Goal: Use online tool/utility: Utilize a website feature to perform a specific function

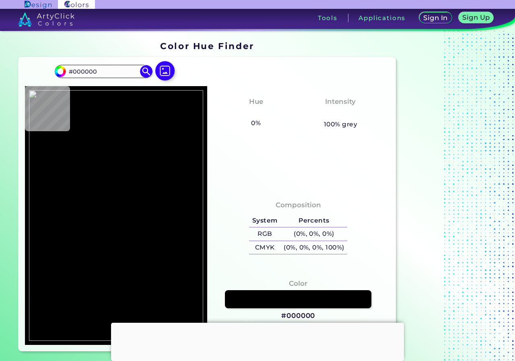
type input "#0f0f0f"
type input "#0F0F0F"
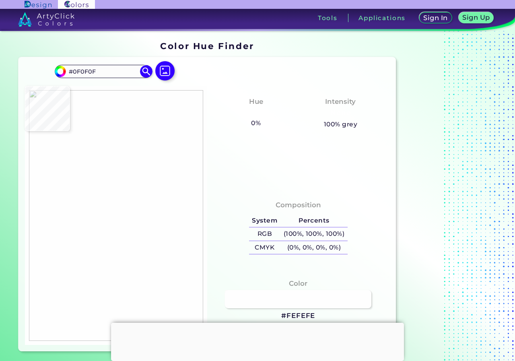
type input "#fefefe"
type input "#FEFEFE"
type input "#bccec2"
type input "#BCCEC2"
type input "#eee6bc"
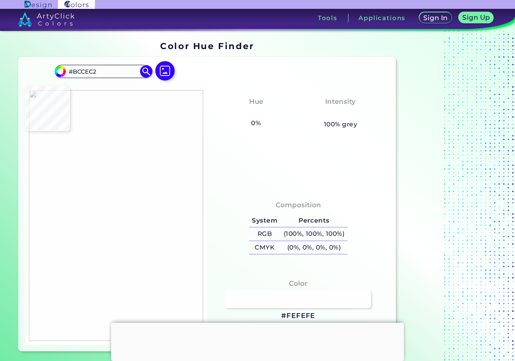
type input "#EEE6BC"
type input "#635f52"
type input "#635F52"
type input "#f2e9c1"
type input "#F2E9C1"
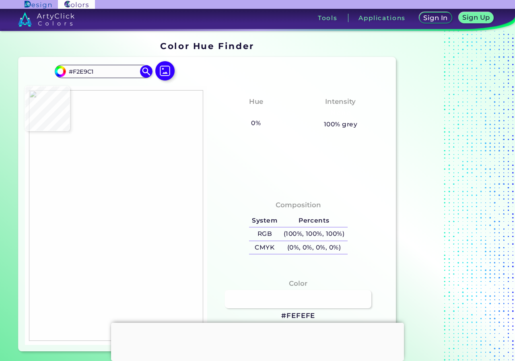
type input "#6ca5c5"
type input "#6CA5C5"
type input "#667b86"
type input "#667B86"
type input "#ece6c0"
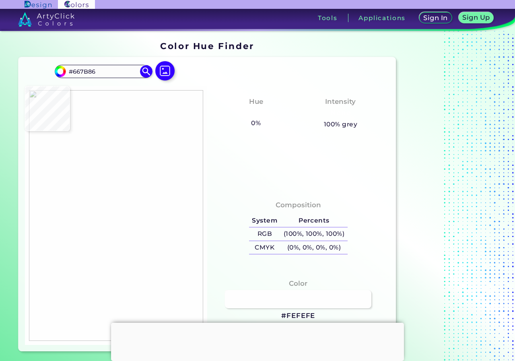
type input "#ECE6C0"
type input "#efe7bd"
type input "#EFE7BD"
type input "#f2e9c1"
type input "#F2E9C1"
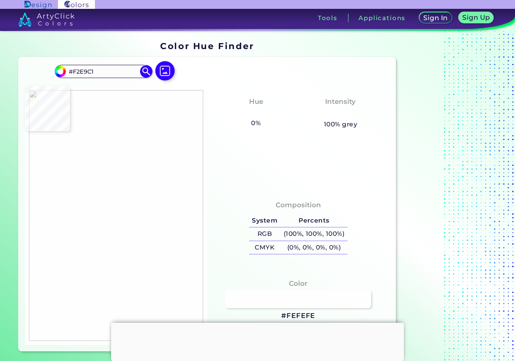
type input "#3f627b"
type input "#3F627B"
type input "#c6d1c2"
type input "#C6D1C2"
type input "#383330"
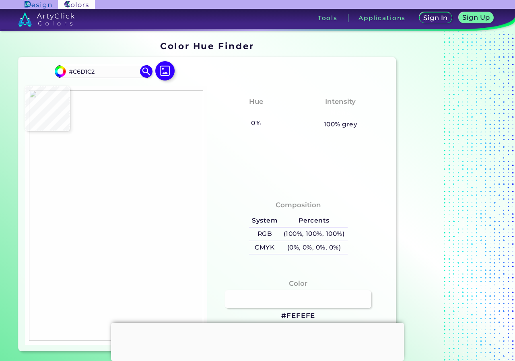
type input "#383330"
type input "#589dca"
type input "#589DCA"
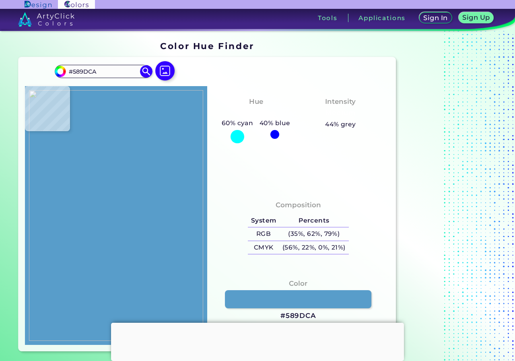
type input "#a5bec7"
type input "#A5BEC7"
type input "#e5e1be"
type input "#E5E1BE"
type input "#47413e"
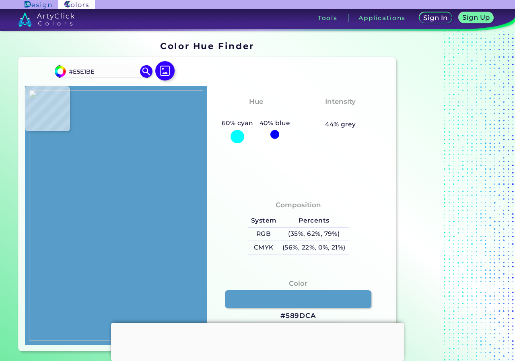
type input "#47413E"
type input "#383531"
type input "#bbcdc6"
type input "#BBCDC6"
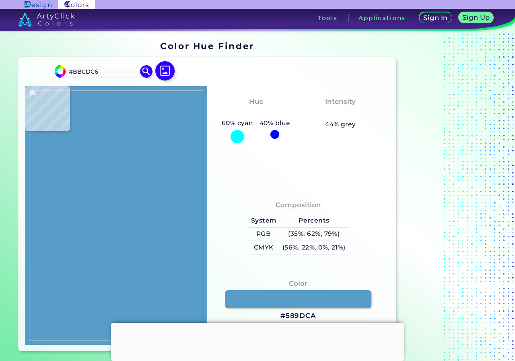
type input "#c7c2b7"
type input "#C7C2B7"
type input "#e2debb"
type input "#E2DEBB"
type input "#e4dfbb"
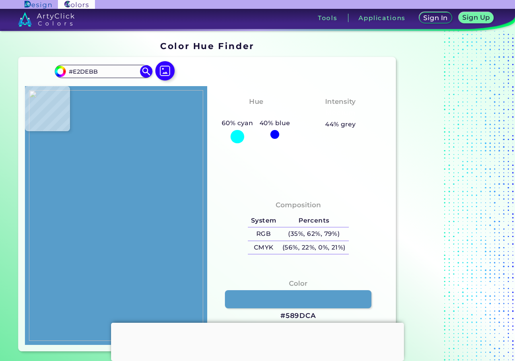
type input "#E4DFBB"
type input "#918f79"
type input "#918F79"
type input "#6c6865"
type input "#6C6865"
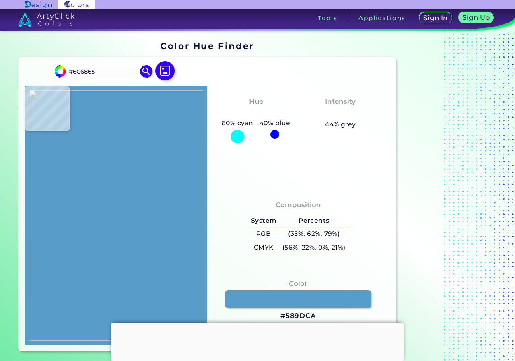
type input "#9f9893"
type input "#9F9893"
type input "#1e211c"
type input "#1E211C"
type input "#ccc1b3"
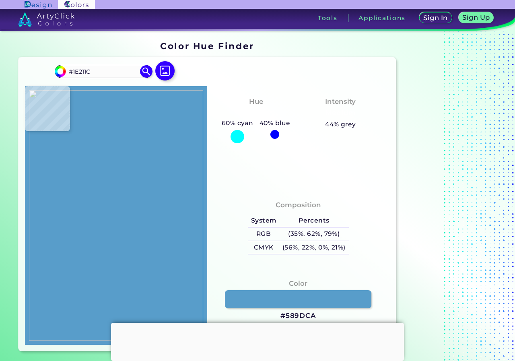
type input "#CCC1B3"
type input "#f2e9c1"
type input "#F2E9C1"
type input "#f1e8c0"
type input "#F1E8C0"
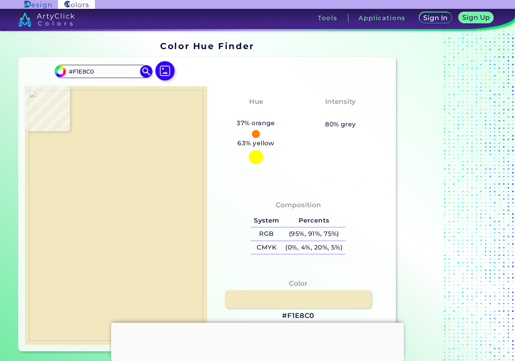
type input "#f2e9c1"
type input "#F2E9C1"
type input "#f0e7be"
type input "#F0E7BE"
type input "#f1e8c0"
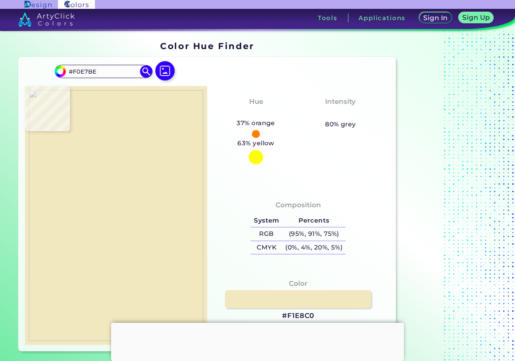
type input "#F1E8C0"
type input "#e4e4c2"
type input "#E4E4C2"
type input "#cad5c0"
type input "#CAD5C0"
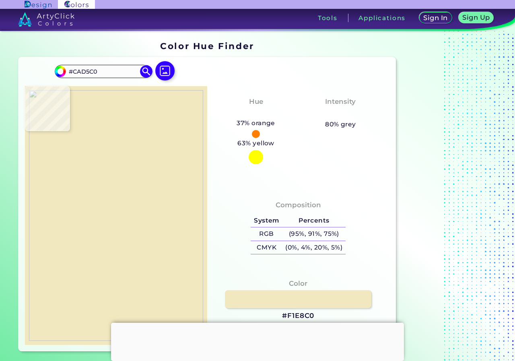
type input "#e0dbbb"
type input "#E0DBBB"
type input "#a9c6c7"
type input "#A9C6C7"
type input "#ece4bb"
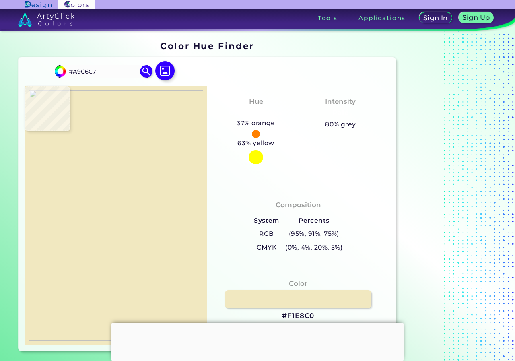
type input "#ECE4BB"
type input "#f2e9c1"
type input "#F2E9C1"
type input "#eee6bd"
type input "#EEE6BD"
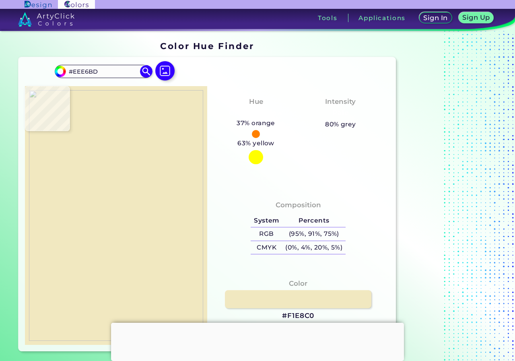
type input "#ede7c2"
type input "#EDE7C2"
type input "#efe7c1"
type input "#EFE7C1"
type input "#efe7bf"
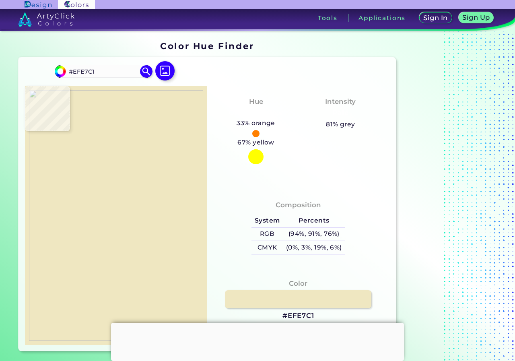
type input "#EFE7BF"
type input "#f1e8bf"
type input "#F1E8BF"
type input "#f2e9c1"
type input "#F2E9C1"
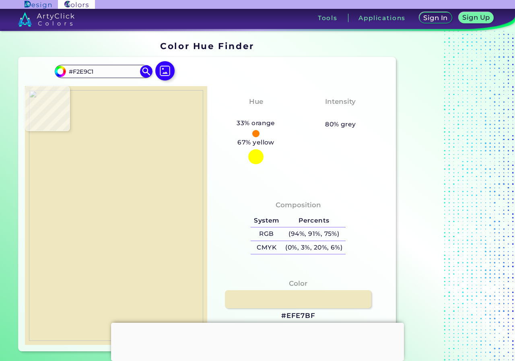
type input "#f0e7bd"
type input "#F0E7BD"
type input "#f2e9c1"
type input "#F2E9C1"
click at [116, 241] on img at bounding box center [116, 215] width 174 height 251
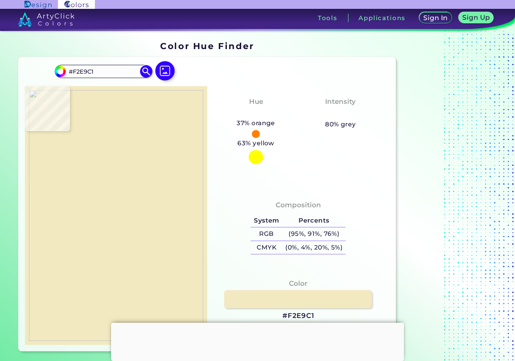
click at [280, 298] on link at bounding box center [298, 299] width 148 height 18
click at [126, 183] on img at bounding box center [116, 215] width 174 height 251
type input "#3b8ac6"
type input "#3B8AC6"
type input "#3c8fce"
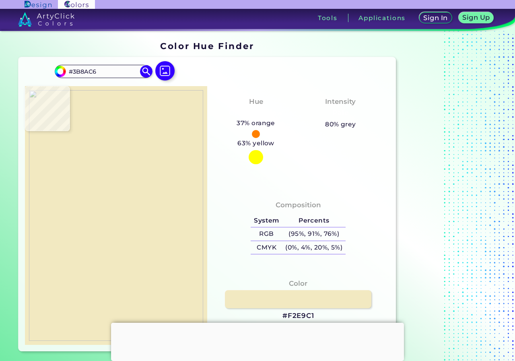
type input "#3C8FCE"
type input "#3778a9"
type input "#3778A9"
type input "#161413"
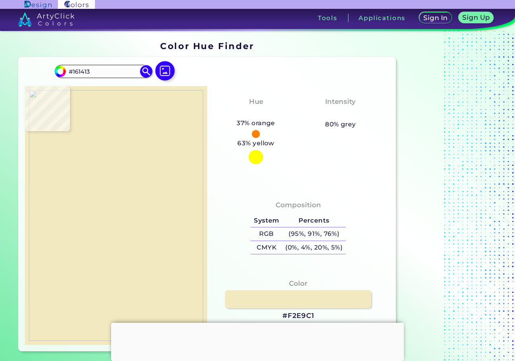
type input "#b9aeac"
type input "#B9AEAC"
type input "#e8e2c3"
type input "#E8E2C3"
type input "#efe7bf"
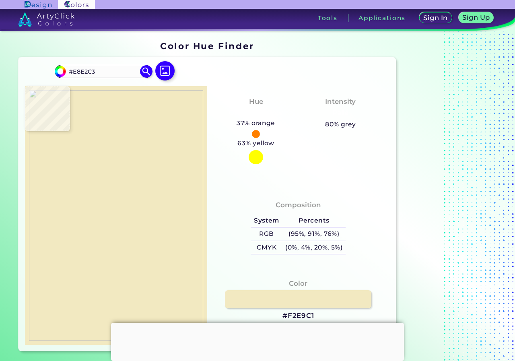
type input "#EFE7BF"
type input "#645e59"
type input "#645E59"
type input "#474441"
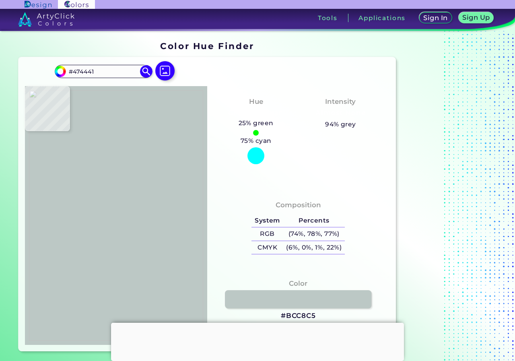
type input "#bcc8c5"
type input "#BCC8C5"
type input "#a8c4c6"
type input "#A8C4C6"
type input "#7c7571"
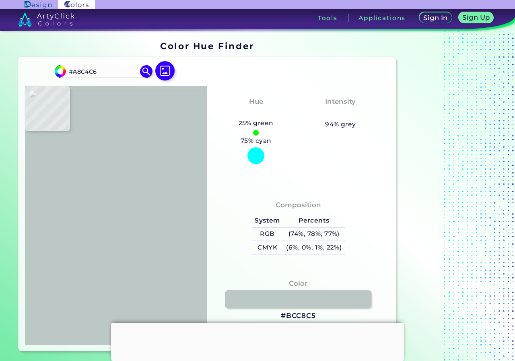
type input "#7C7571"
type input "#1c1b1b"
type input "#1C1B1B"
type input "#101111"
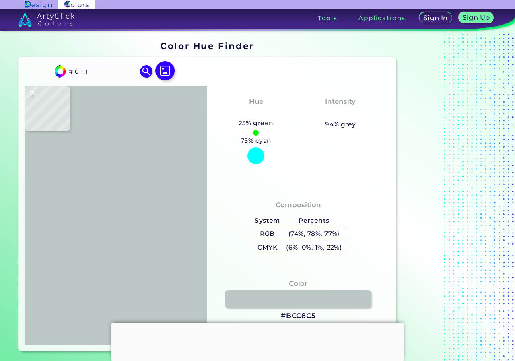
type input "#4191cd"
type input "#4191CD"
type input "#4090cd"
type input "#4090CD"
type input "#3f90cd"
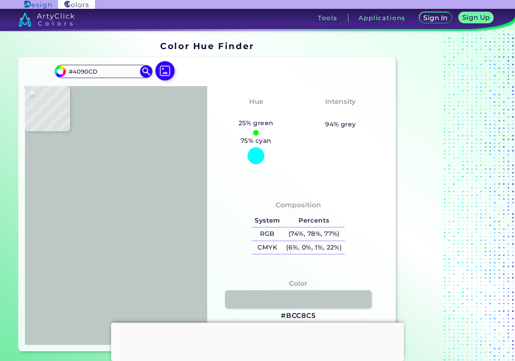
type input "#3F90CD"
type input "#3e90cd"
type input "#3E90CD"
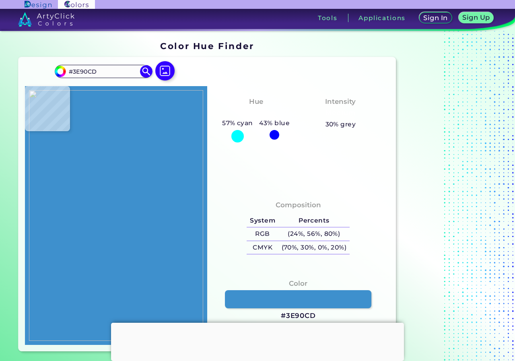
type input "#4090cd"
type input "#4090CD"
type input "#3e90cd"
type input "#3E90CD"
type input "#4391cd"
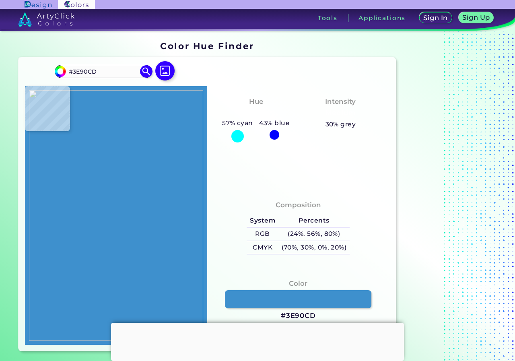
type input "#4391CD"
type input "#3d8fcd"
type input "#3D8FCD"
type input "#4291cd"
type input "#4291CD"
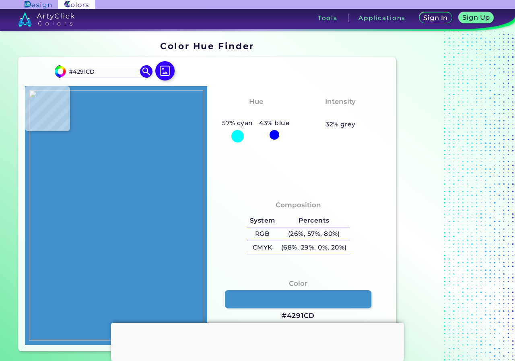
type input "#4592cd"
type input "#4592CD"
type input "#4090cd"
type input "#4090CD"
type input "#3f90cd"
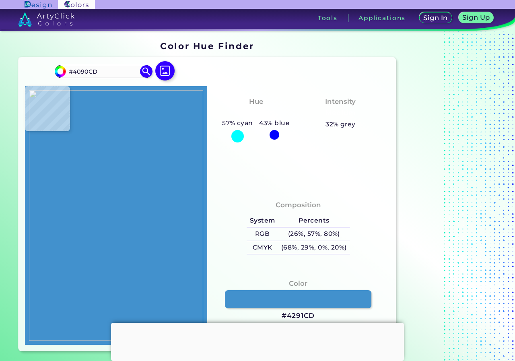
type input "#3F90CD"
type input "#3c8fce"
type input "#3C8FCE"
type input "#4191cd"
type input "#4191CD"
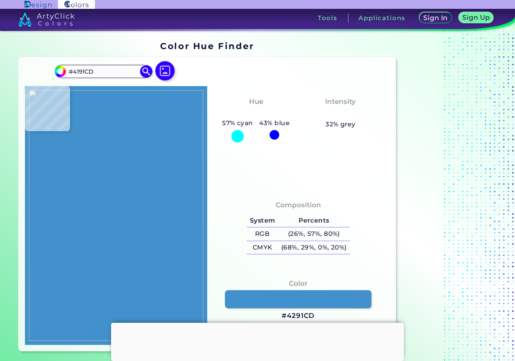
type input "#4592cd"
type input "#4592CD"
type input "#4090cd"
type input "#4090CD"
type input "#3d8fcd"
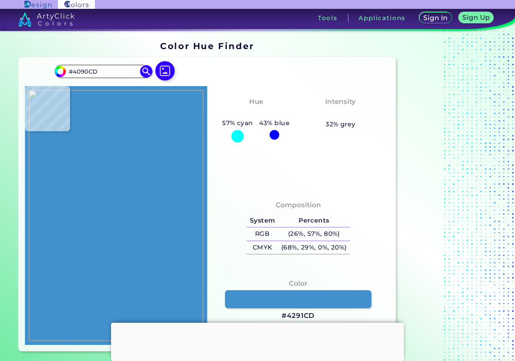
type input "#3D8FCD"
type input "#377db1"
type input "#377DB1"
type input "#21201f"
type input "#21201F"
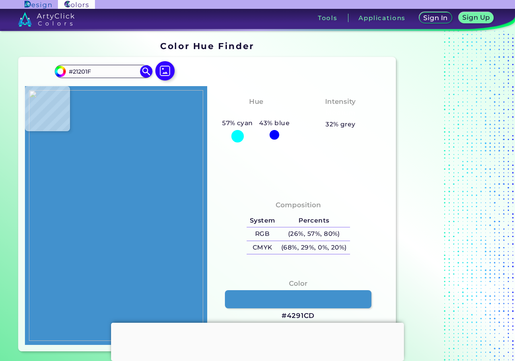
type input "#242322"
type input "#2f2e2c"
type input "#2F2E2C"
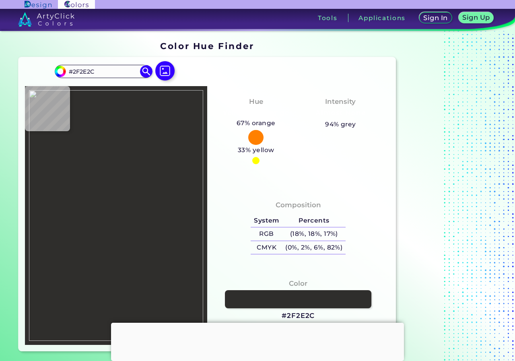
type input "#d5cda9"
type input "#D5CDA9"
type input "#ede6be"
type input "#EDE6BE"
type input "#dadac6"
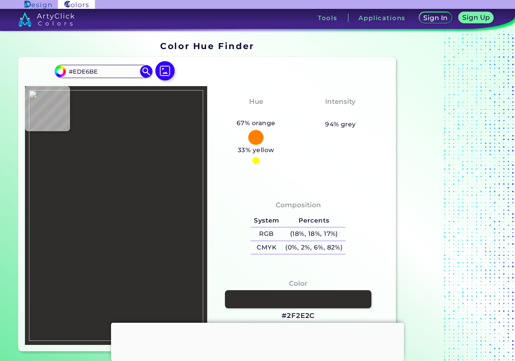
type input "#DADAC6"
type input "#e1e1be"
type input "#E1E1BE"
type input "#cad4c2"
type input "#CAD4C2"
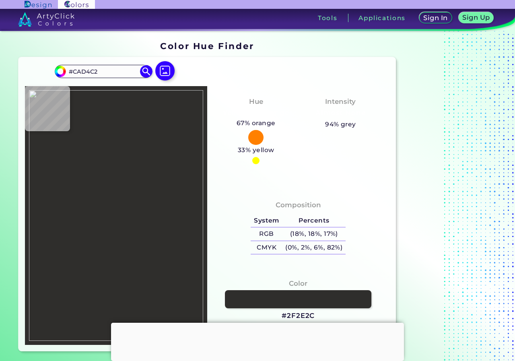
type input "#ede6c0"
type input "#EDE6C0"
type input "#eae6c2"
type input "#EAE6C2"
type input "#f2e9c1"
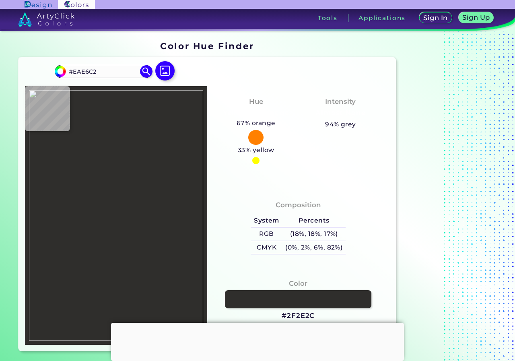
type input "#F2E9C1"
type input "#393630"
type input "#121212"
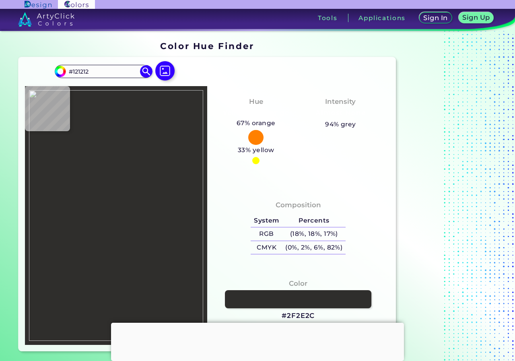
type input "#555050"
type input "#efe7c1"
type input "#EFE7C1"
type input "#3c8fce"
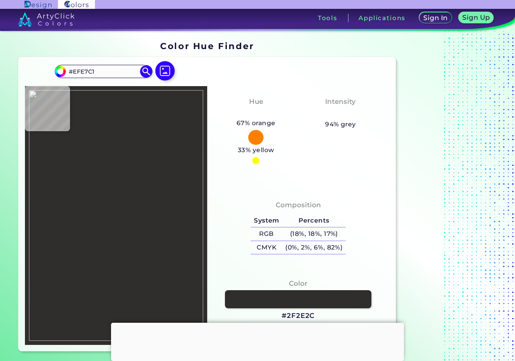
type input "#3C8FCE"
type input "#1c1c1b"
type input "#1C1C1B"
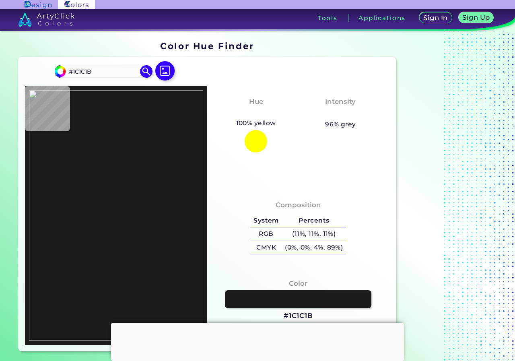
type input "#2f5877"
type input "#2F5877"
type input "#5e5f60"
type input "#5E5F60"
type input "#262c30"
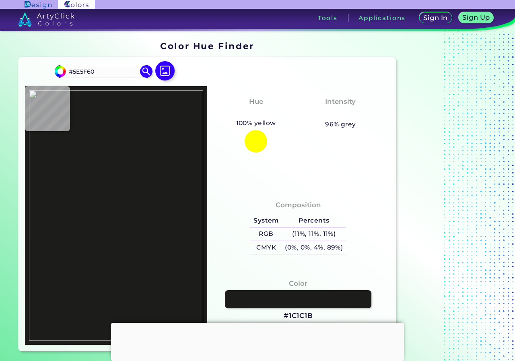
type input "#262C30"
type input "#3e8fcd"
type input "#3E8FCD"
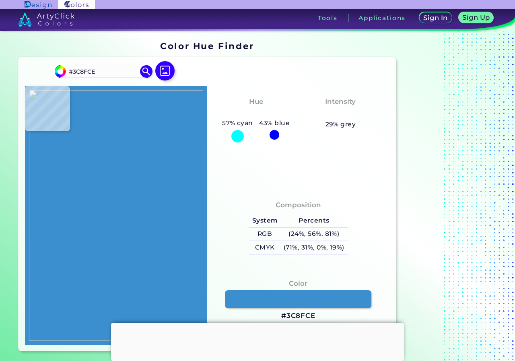
click at [144, 157] on img at bounding box center [116, 215] width 174 height 251
click at [304, 299] on link at bounding box center [298, 299] width 148 height 18
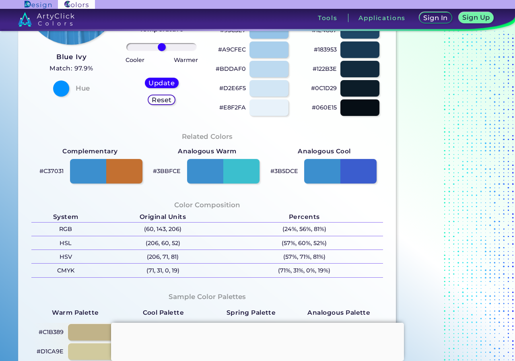
scroll to position [161, 0]
